Goal: Transaction & Acquisition: Purchase product/service

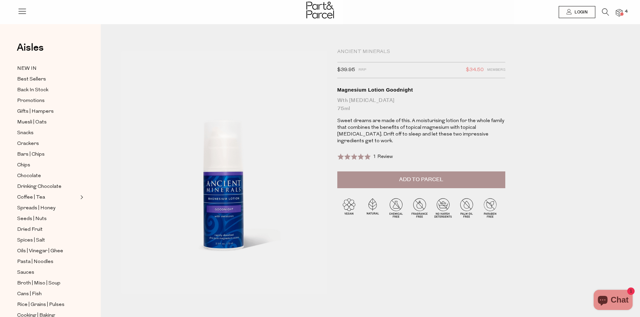
click at [617, 11] on img at bounding box center [619, 13] width 7 height 8
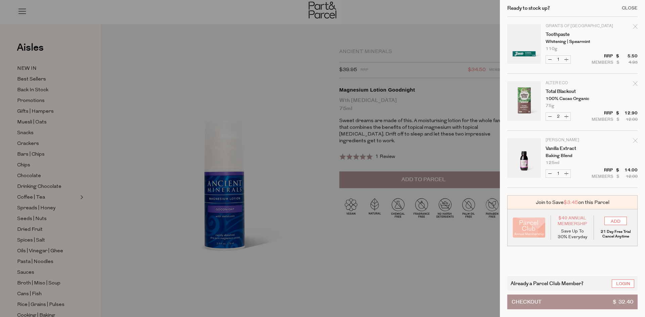
click at [635, 7] on div "Close" at bounding box center [630, 8] width 16 height 4
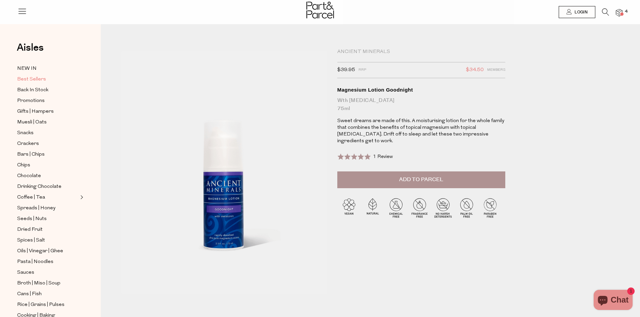
click at [33, 77] on span "Best Sellers" at bounding box center [31, 80] width 29 height 8
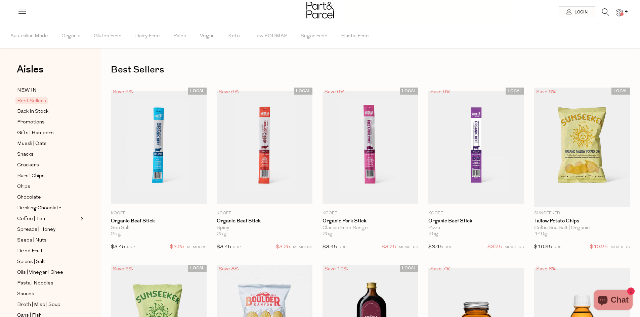
click at [604, 10] on icon at bounding box center [605, 11] width 7 height 7
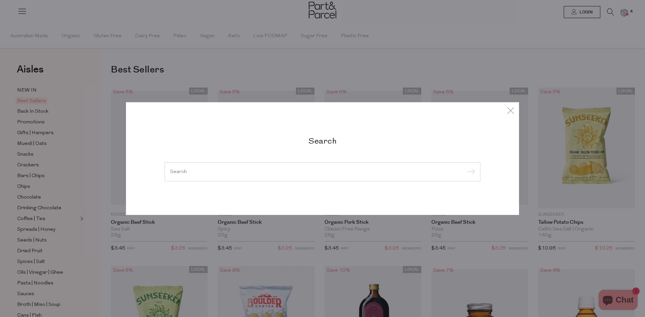
click at [298, 171] on input "search" at bounding box center [322, 171] width 305 height 5
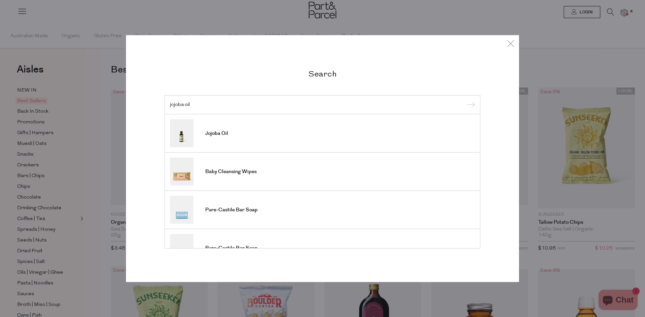
type input "jojoba oil"
click at [465, 100] on input "submit" at bounding box center [470, 105] width 10 height 10
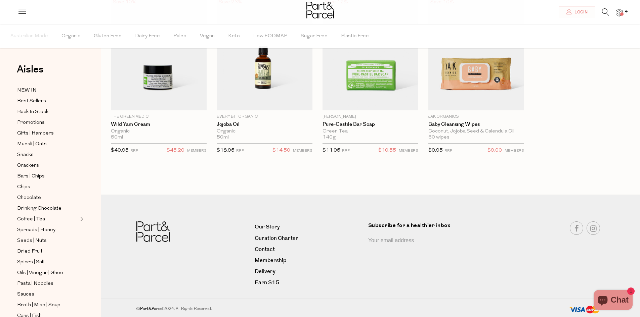
scroll to position [44, 0]
